Goal: Task Accomplishment & Management: Manage account settings

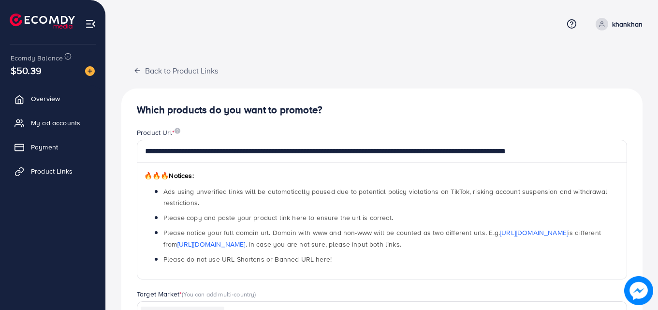
scroll to position [234, 0]
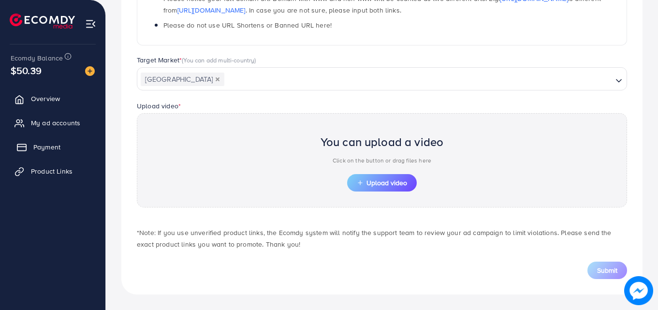
drag, startPoint x: 64, startPoint y: 165, endPoint x: 81, endPoint y: 157, distance: 19.3
click at [64, 165] on link "Product Links" at bounding box center [52, 171] width 91 height 19
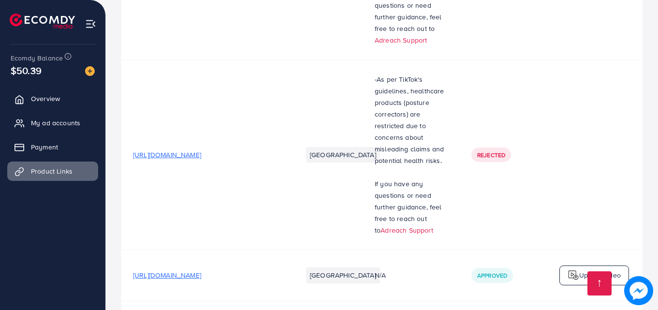
scroll to position [455, 0]
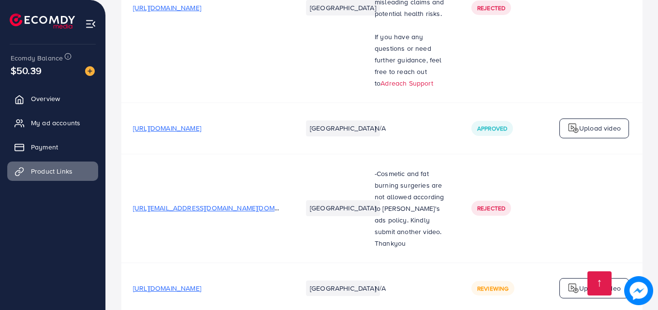
scroll to position [506, 0]
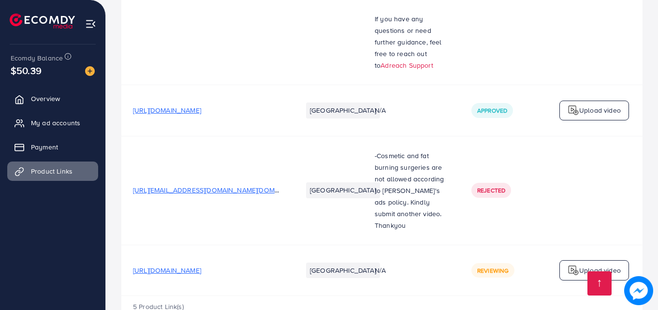
click at [489, 266] on span "Reviewing" at bounding box center [492, 270] width 31 height 8
